Goal: Information Seeking & Learning: Learn about a topic

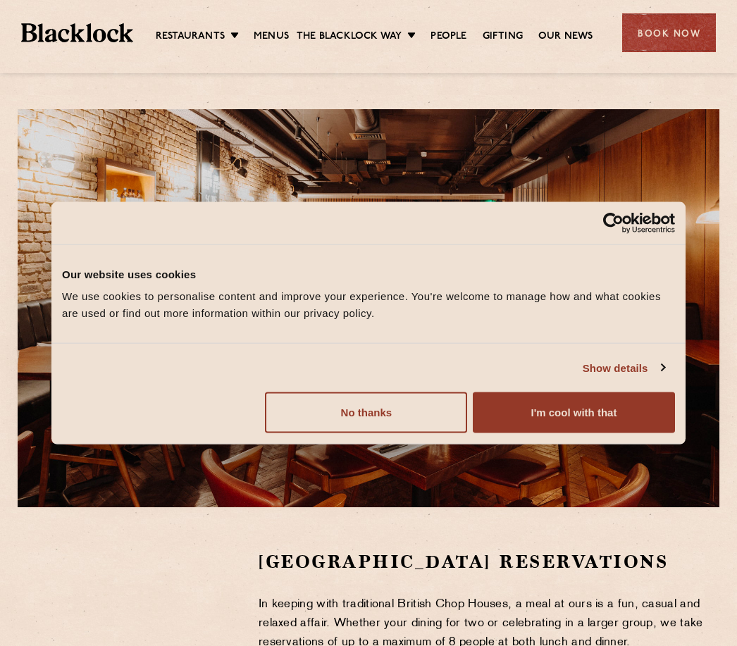
click at [564, 416] on button "I'm cool with that" at bounding box center [574, 412] width 202 height 41
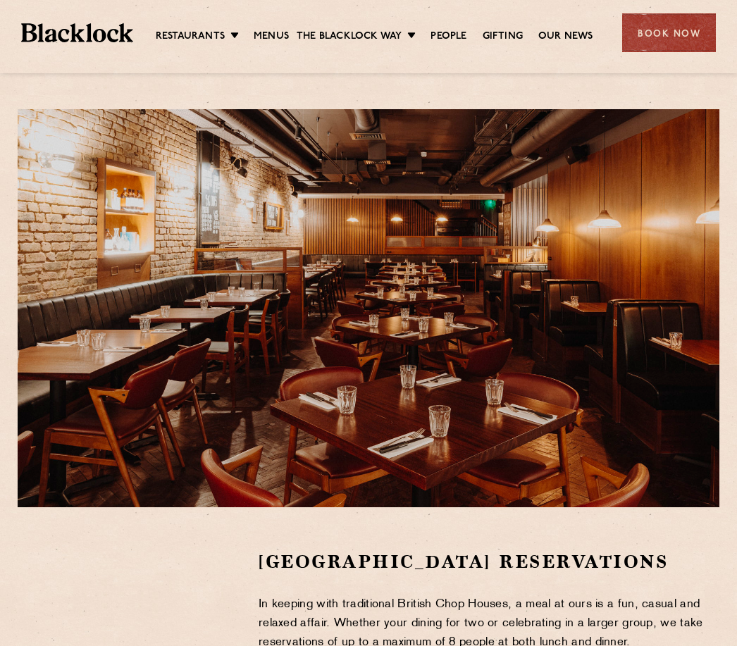
click at [268, 32] on link "Menus" at bounding box center [271, 37] width 35 height 14
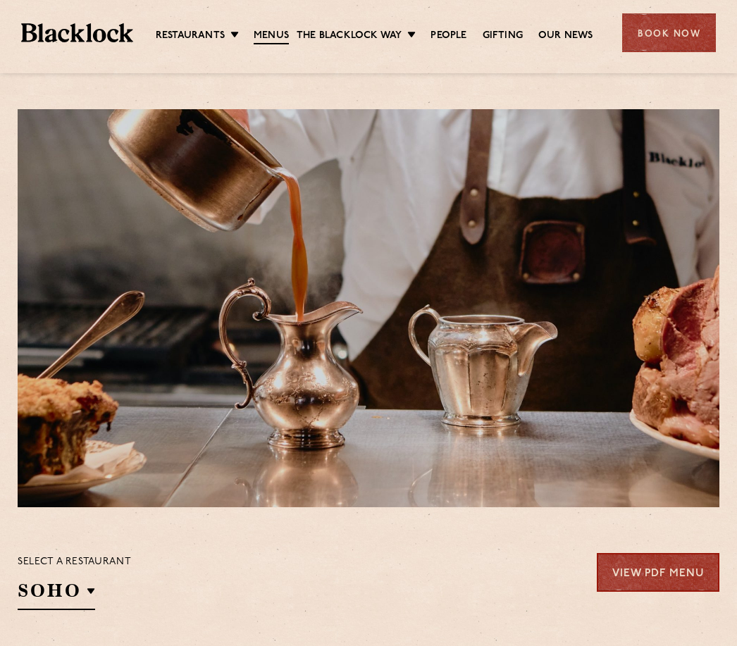
click at [0, 0] on link "Covent Garden" at bounding box center [0, 0] width 0 height 0
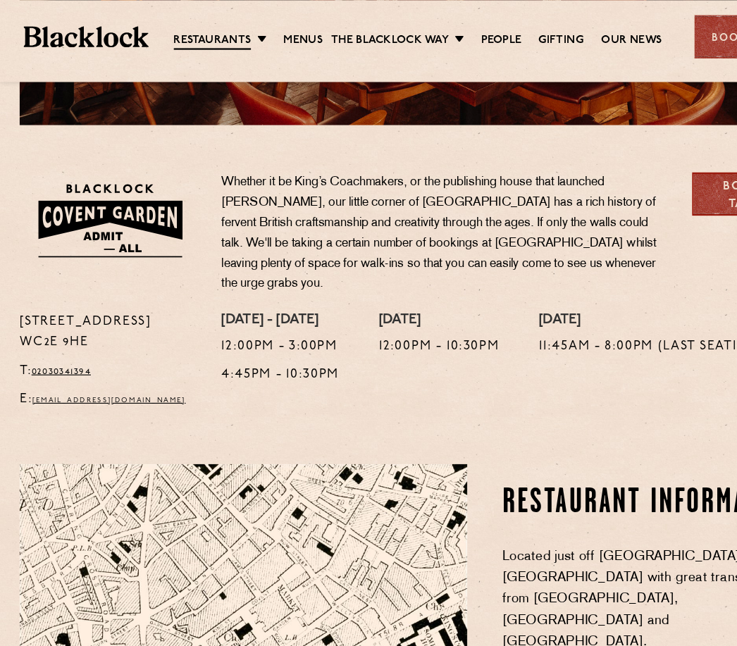
scroll to position [394, 0]
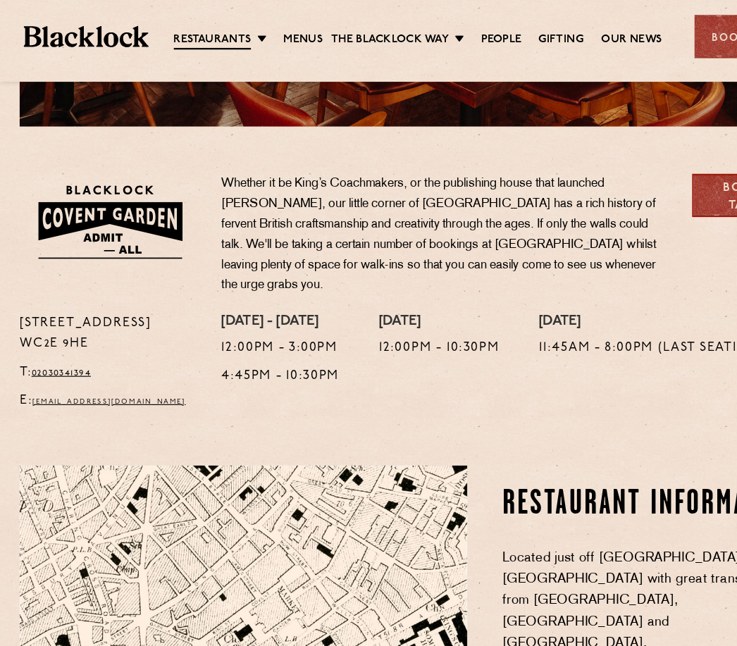
click at [268, 39] on link "Menus" at bounding box center [271, 36] width 35 height 14
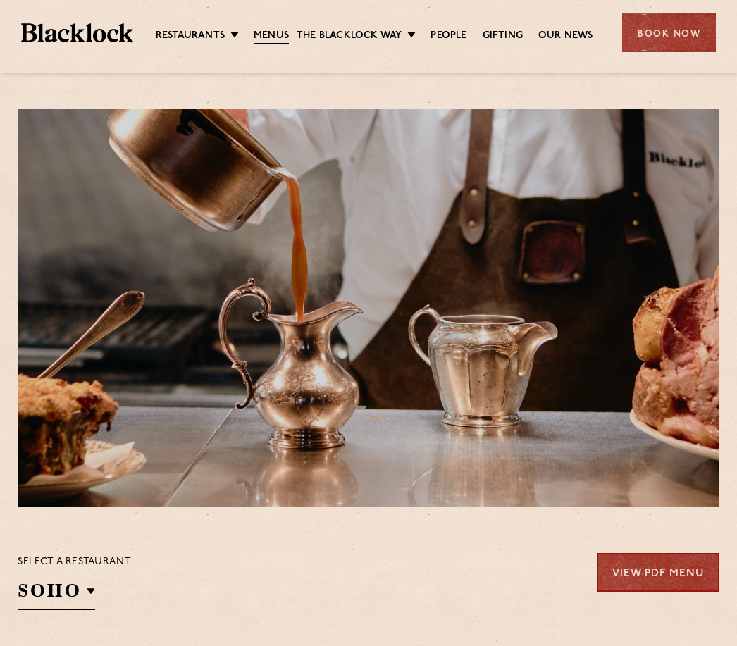
click at [0, 0] on link "Butcher Price [DATE]" at bounding box center [0, 0] width 0 height 0
click at [0, 0] on link "[GEOGRAPHIC_DATA]" at bounding box center [0, 0] width 0 height 0
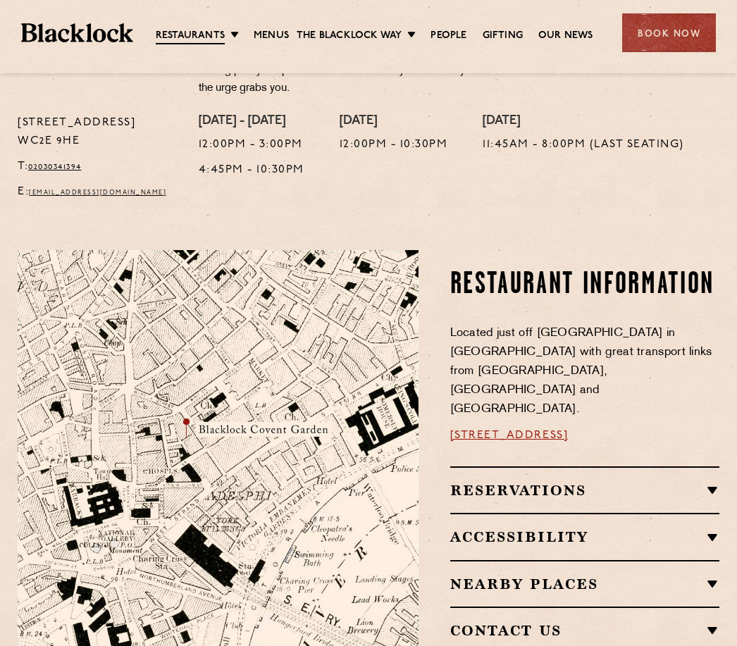
scroll to position [585, 0]
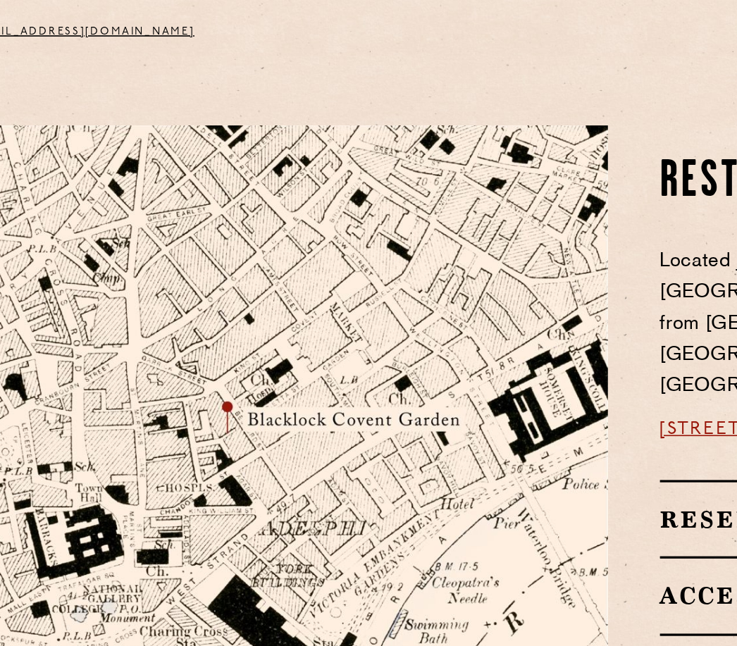
click at [186, 226] on img at bounding box center [218, 436] width 401 height 421
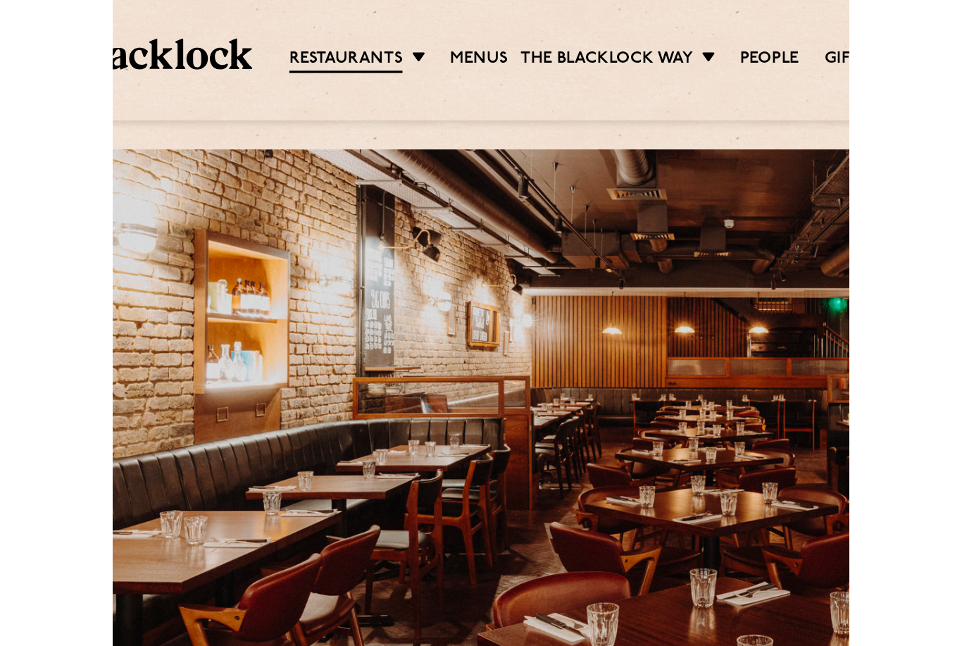
scroll to position [0, 0]
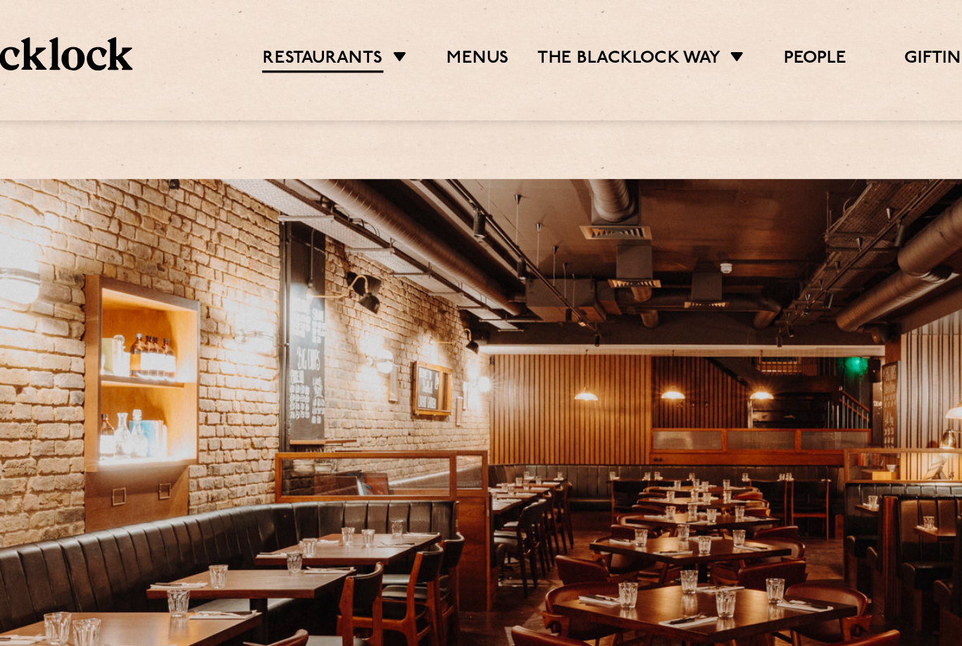
click at [260, 173] on div at bounding box center [481, 308] width 927 height 398
